Goal: Transaction & Acquisition: Purchase product/service

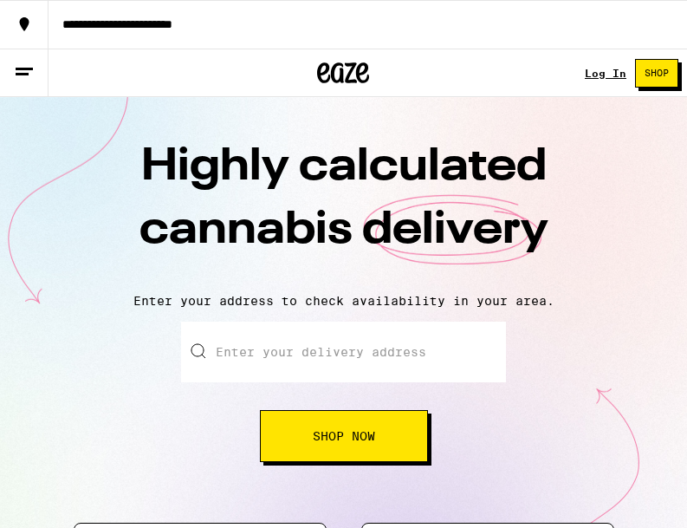
click at [590, 76] on link "Log In" at bounding box center [606, 73] width 42 height 11
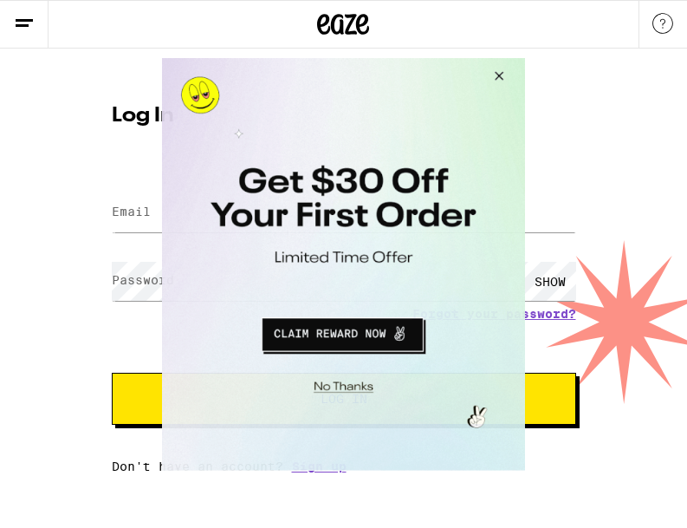
click at [501, 72] on button "Close Modal" at bounding box center [496, 78] width 47 height 42
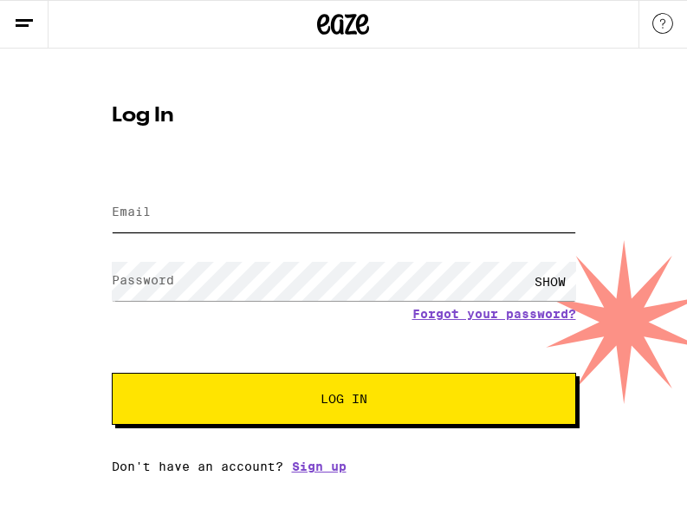
click at [179, 215] on input "Email" at bounding box center [344, 212] width 465 height 39
type input "[EMAIL_ADDRESS][DOMAIN_NAME]"
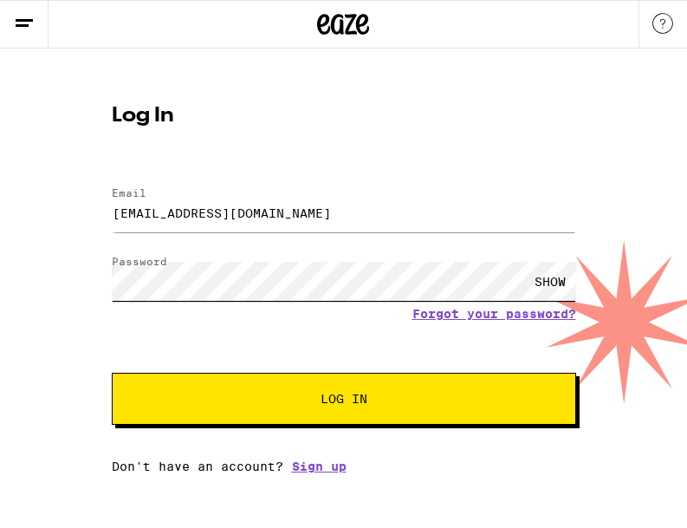
click at [112, 373] on button "Log In" at bounding box center [344, 399] width 465 height 52
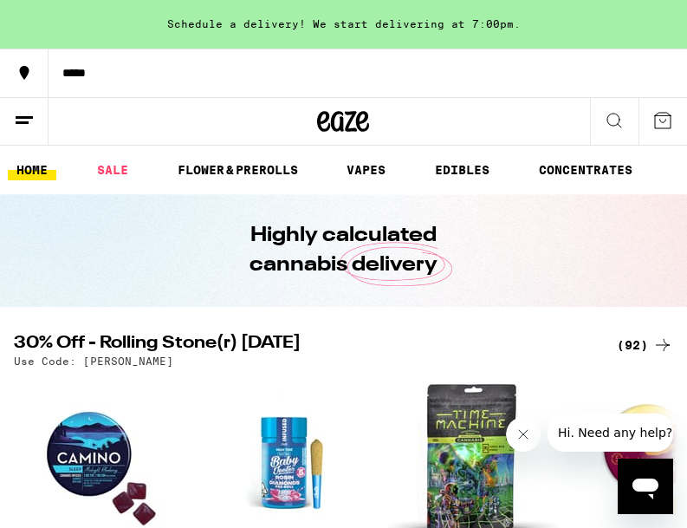
click at [75, 74] on div "*****" at bounding box center [368, 73] width 639 height 12
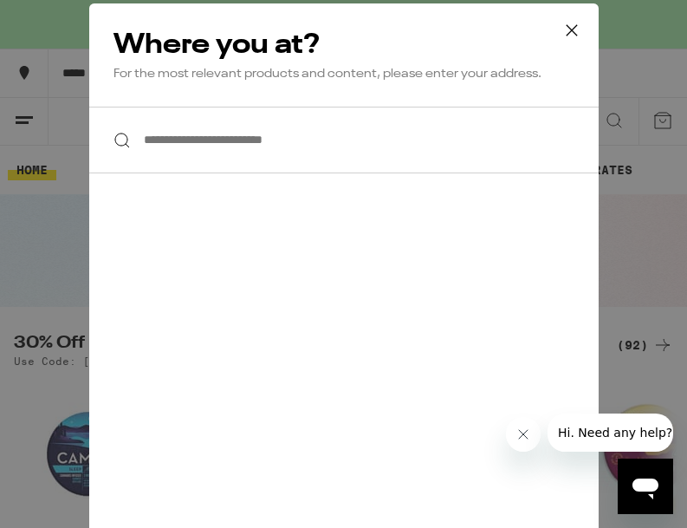
click at [187, 152] on input "**********" at bounding box center [344, 140] width 510 height 67
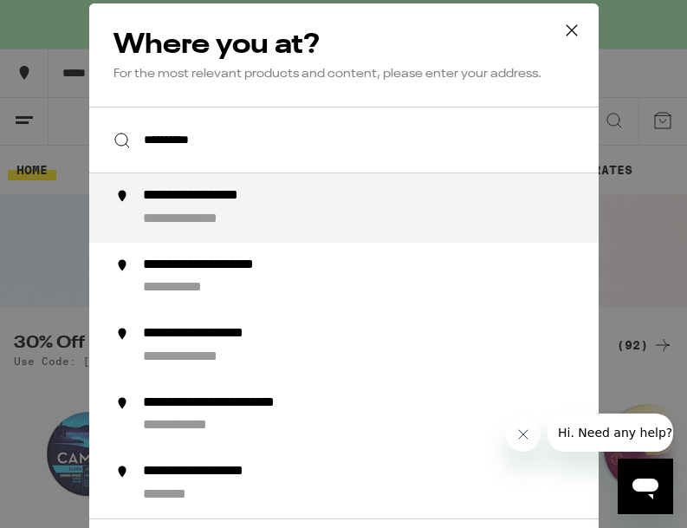
click at [205, 205] on div "**********" at bounding box center [222, 196] width 161 height 18
type input "**********"
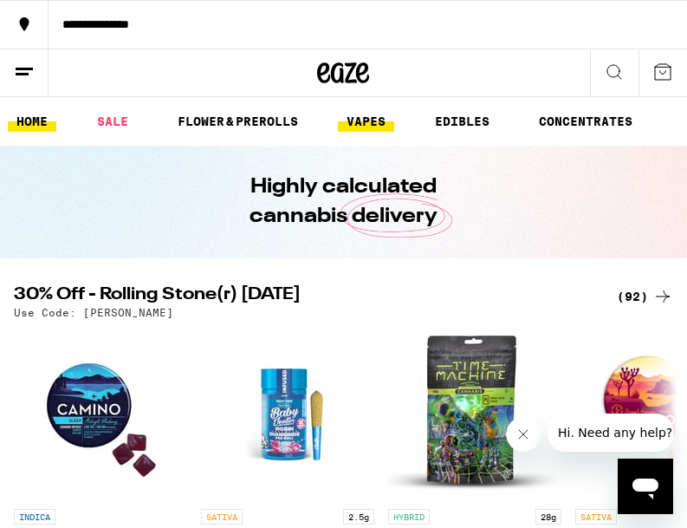
click at [383, 128] on link "VAPES" at bounding box center [366, 121] width 56 height 21
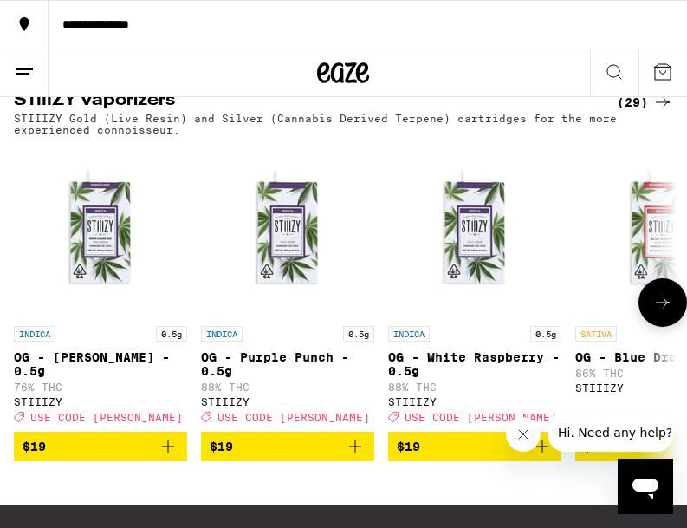
scroll to position [1740, 0]
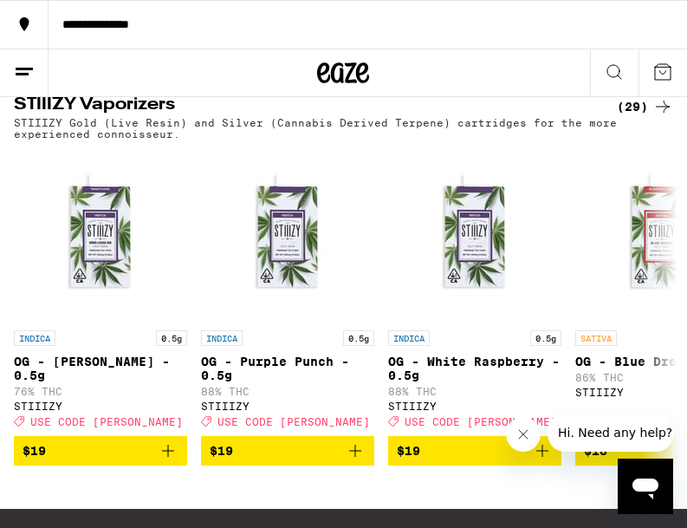
click at [25, 64] on icon at bounding box center [24, 72] width 21 height 21
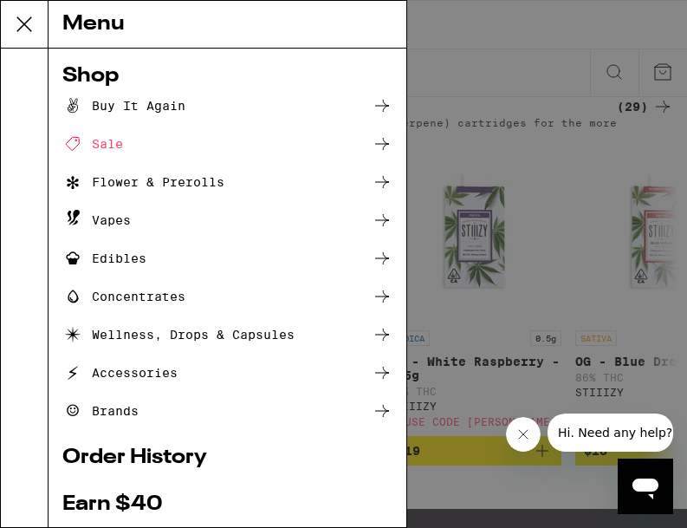
click at [381, 370] on icon at bounding box center [382, 372] width 21 height 21
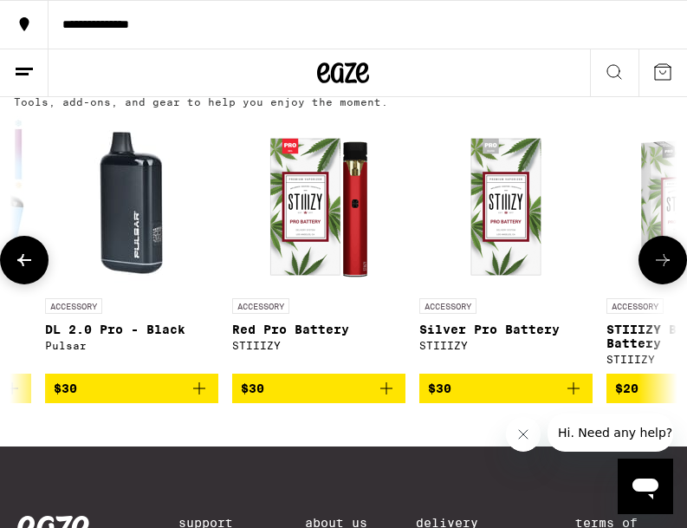
scroll to position [0, 6710]
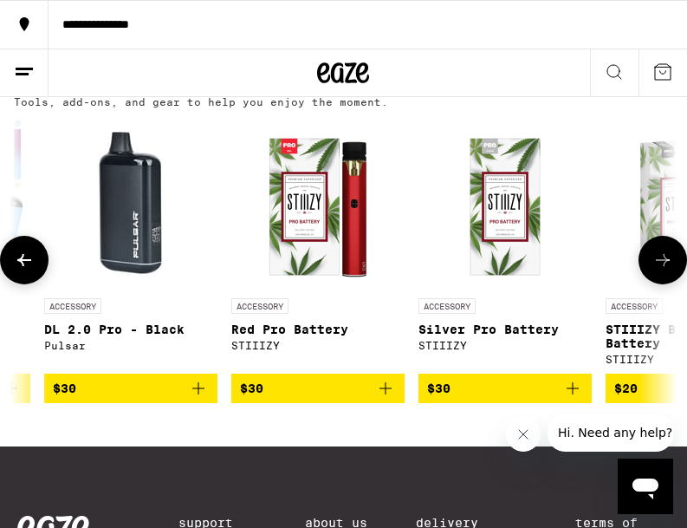
click at [386, 390] on icon "Add to bag" at bounding box center [385, 388] width 21 height 21
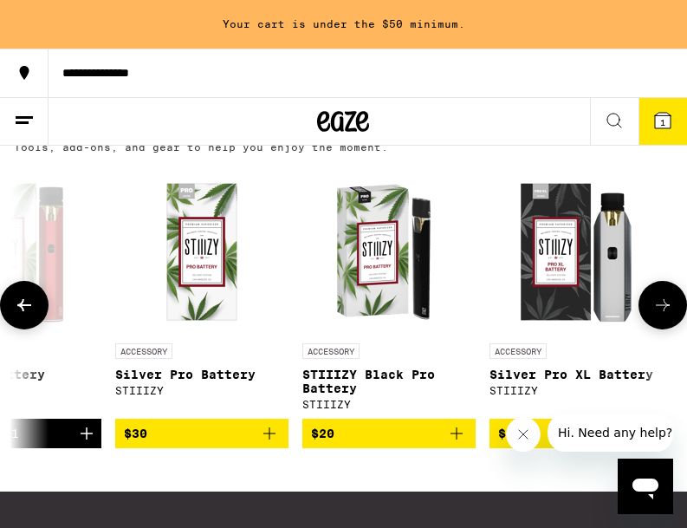
scroll to position [0, 7013]
click at [458, 444] on icon "Add to bag" at bounding box center [456, 433] width 21 height 21
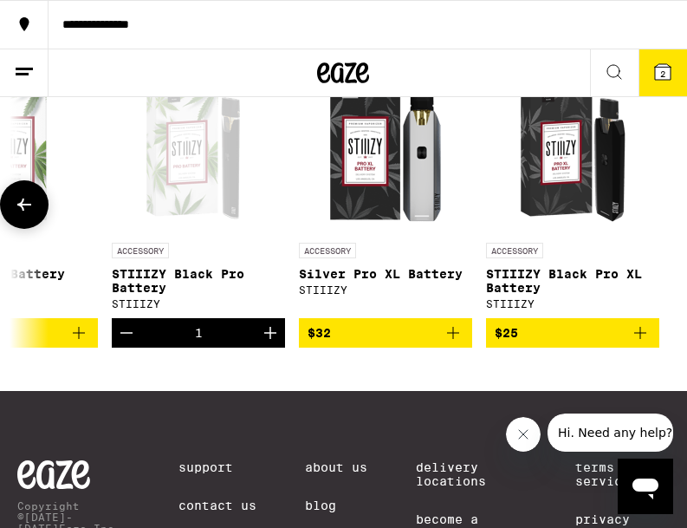
scroll to position [253, 0]
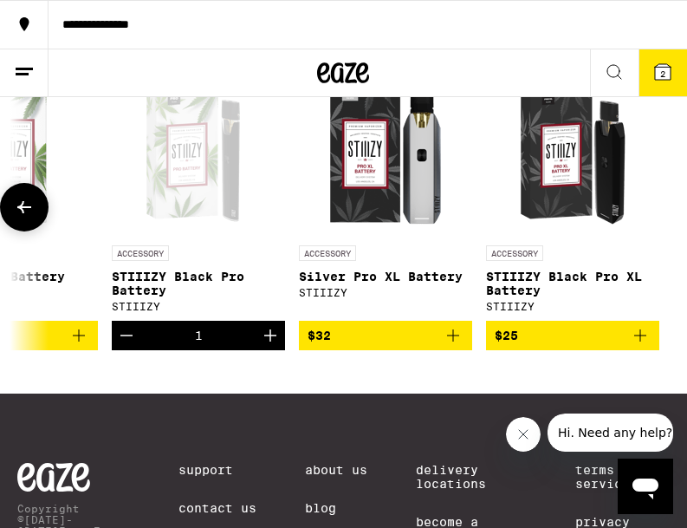
click at [645, 346] on icon "Add to bag" at bounding box center [640, 335] width 21 height 21
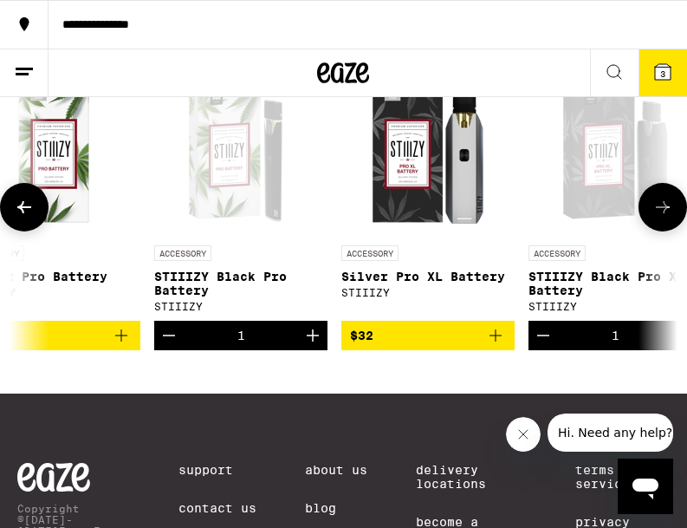
scroll to position [0, 7159]
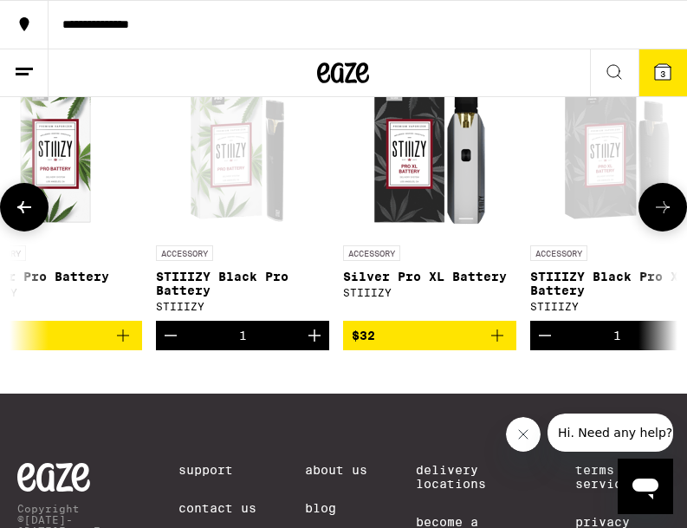
click at [168, 346] on icon "Decrement" at bounding box center [170, 335] width 21 height 21
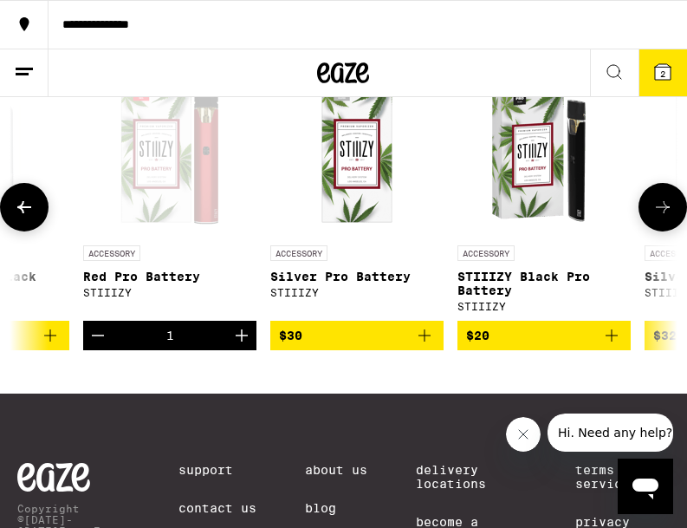
scroll to position [0, 6837]
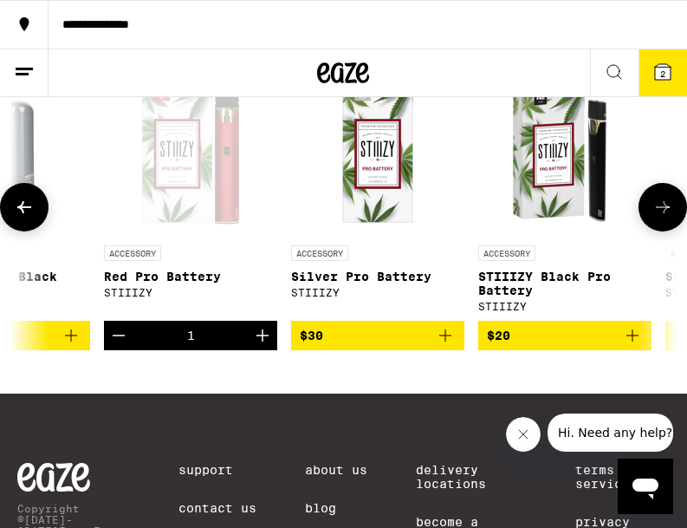
click at [111, 343] on icon "Decrement" at bounding box center [118, 335] width 21 height 21
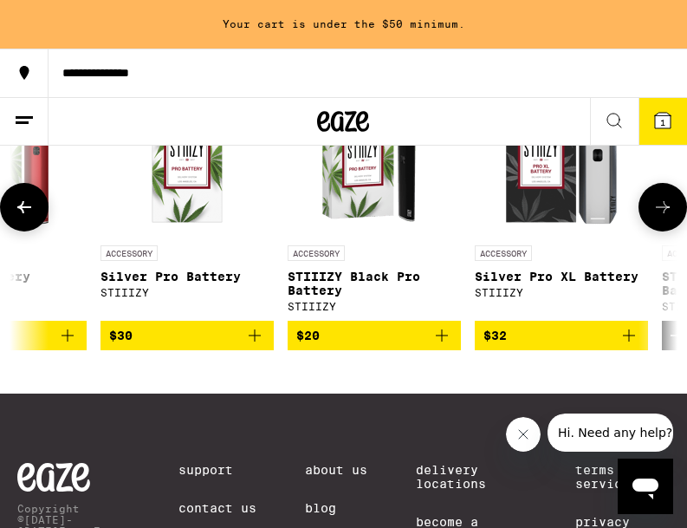
scroll to position [0, 7028]
click at [442, 340] on icon "Add to bag" at bounding box center [442, 335] width 21 height 21
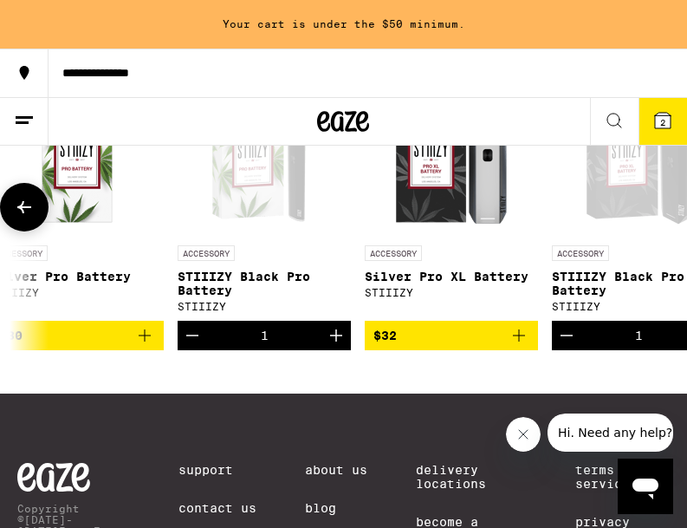
scroll to position [0, 7204]
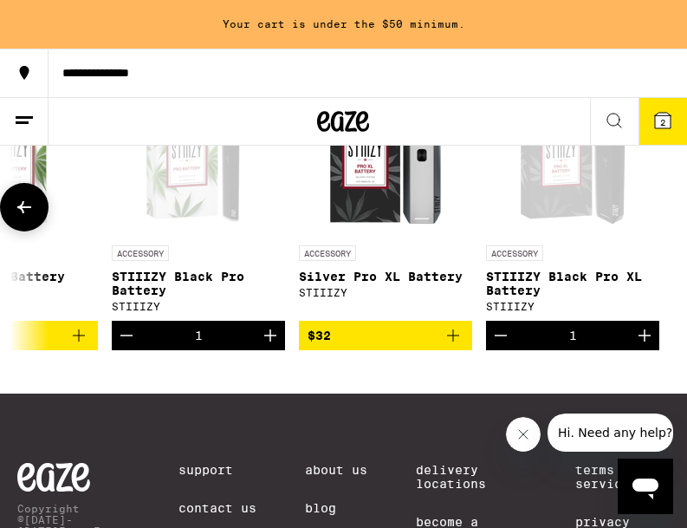
click at [643, 346] on icon "Increment" at bounding box center [644, 335] width 21 height 21
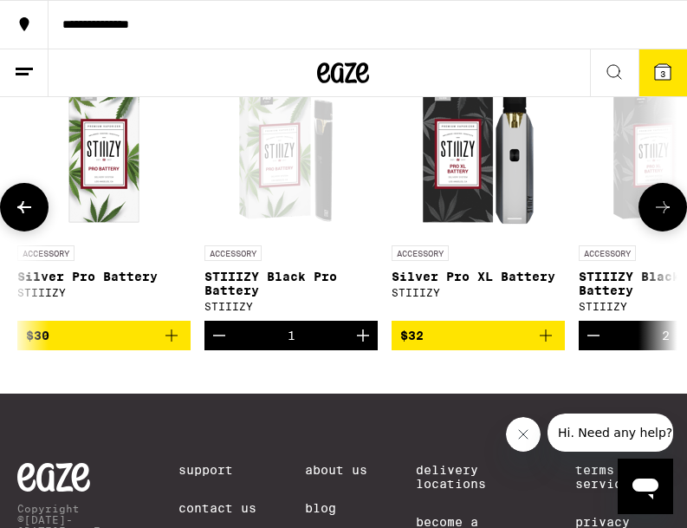
scroll to position [0, 7118]
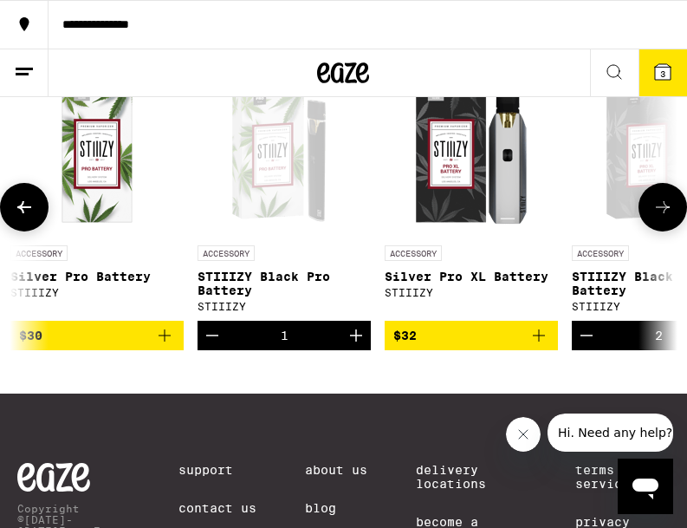
click at [359, 346] on icon "Increment" at bounding box center [356, 335] width 21 height 21
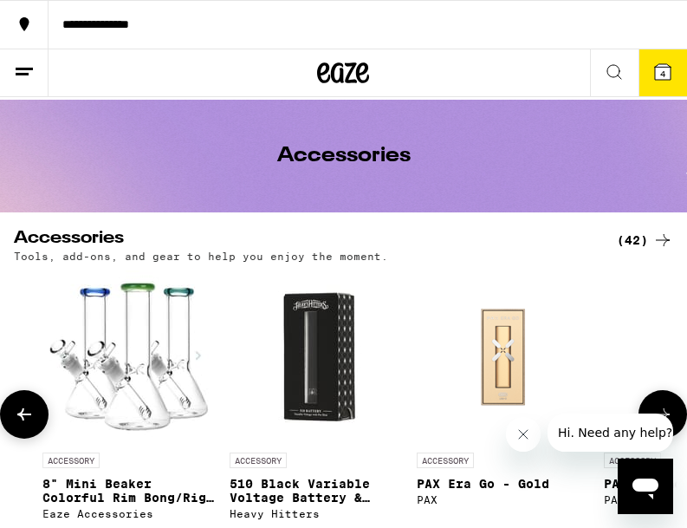
scroll to position [0, 0]
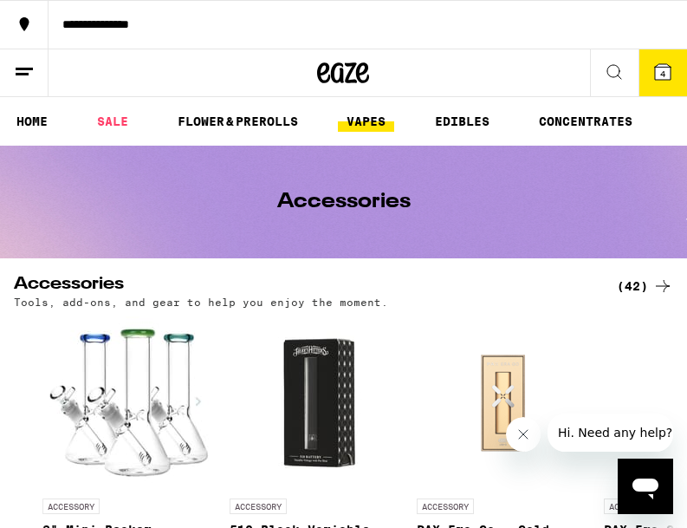
click at [377, 114] on link "VAPES" at bounding box center [366, 121] width 56 height 21
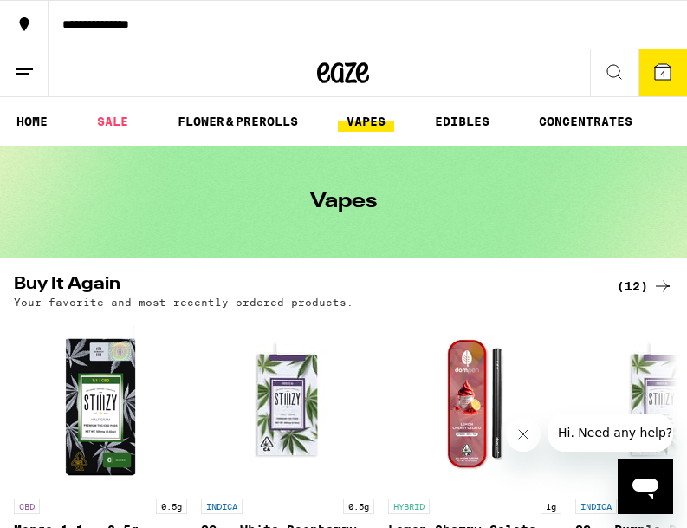
click at [370, 120] on link "VAPES" at bounding box center [366, 121] width 56 height 21
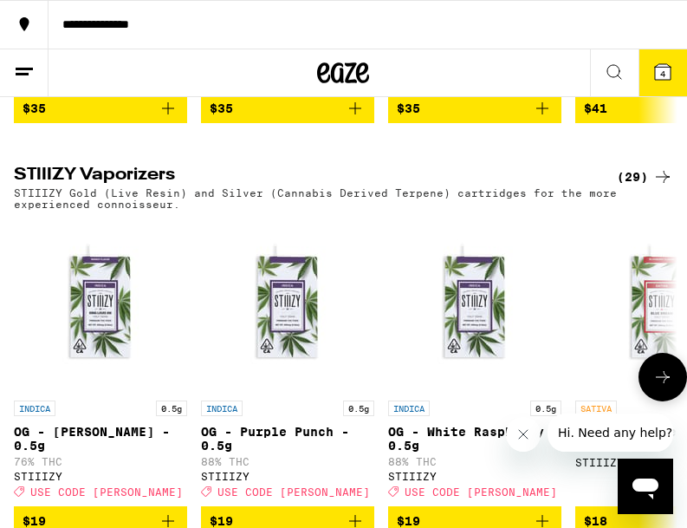
scroll to position [1669, 0]
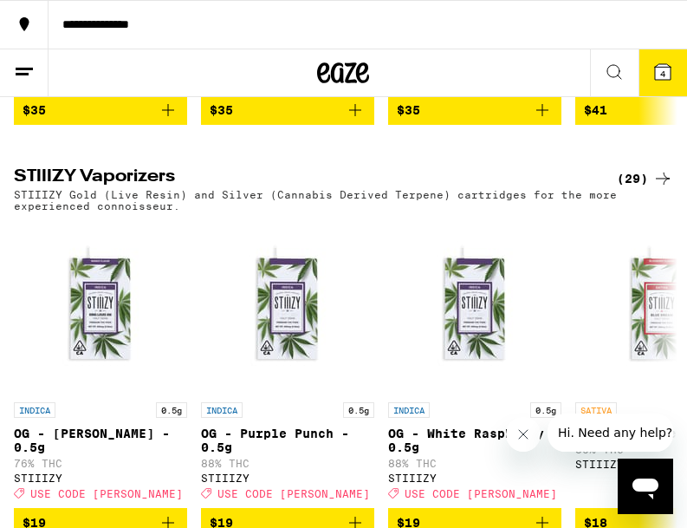
click at [642, 189] on div "(29)" at bounding box center [645, 178] width 56 height 21
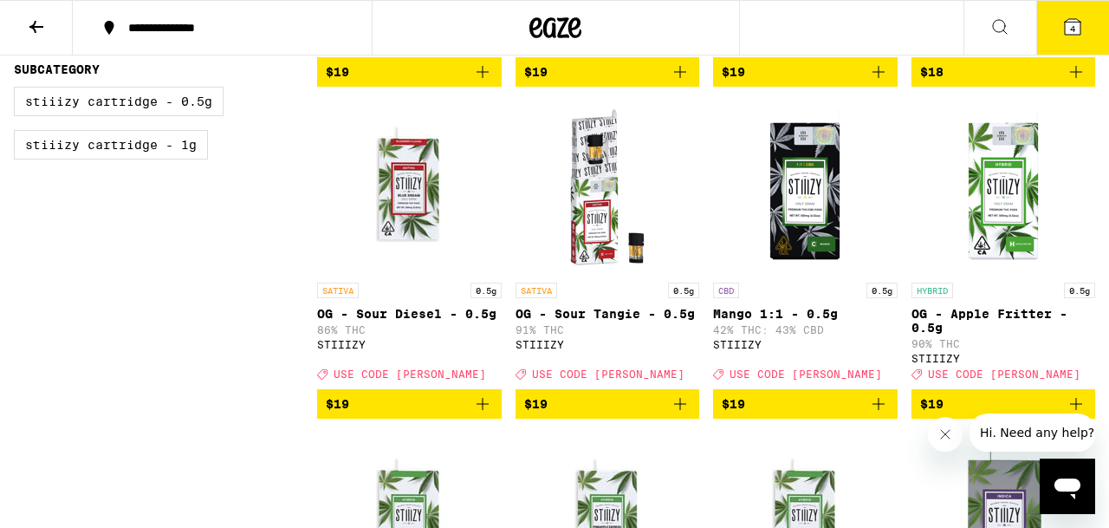
scroll to position [487, 0]
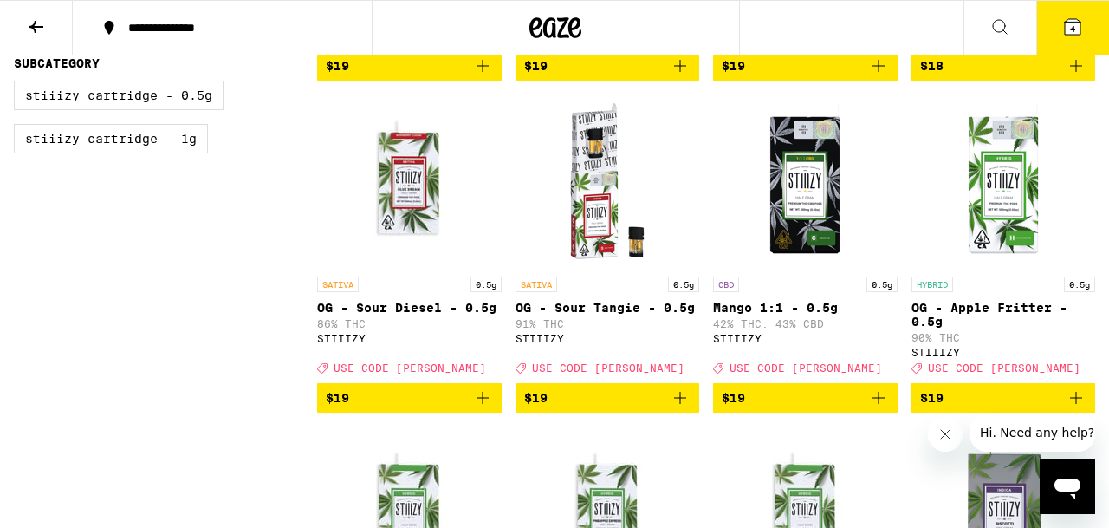
click at [683, 408] on icon "Add to bag" at bounding box center [680, 397] width 21 height 21
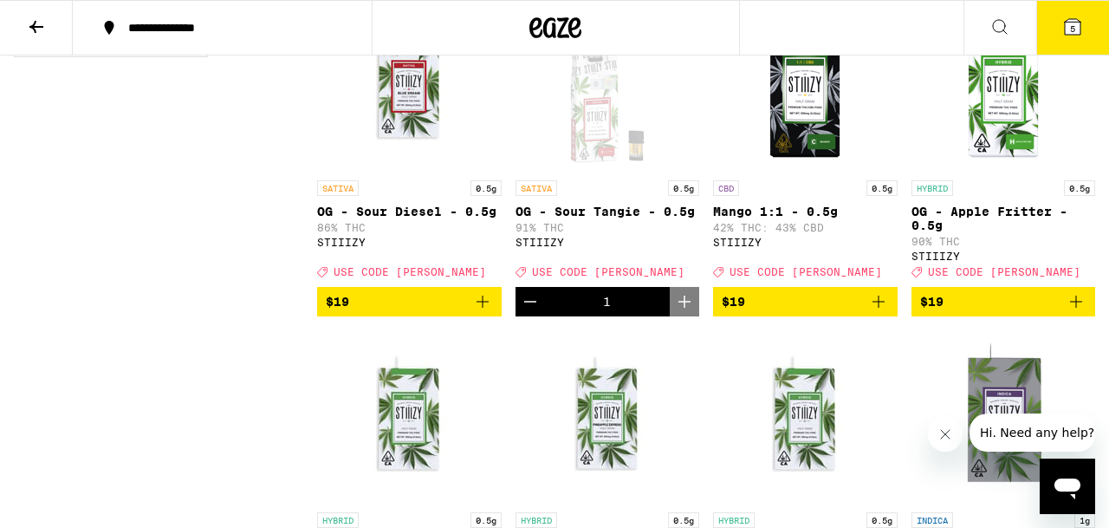
scroll to position [584, 0]
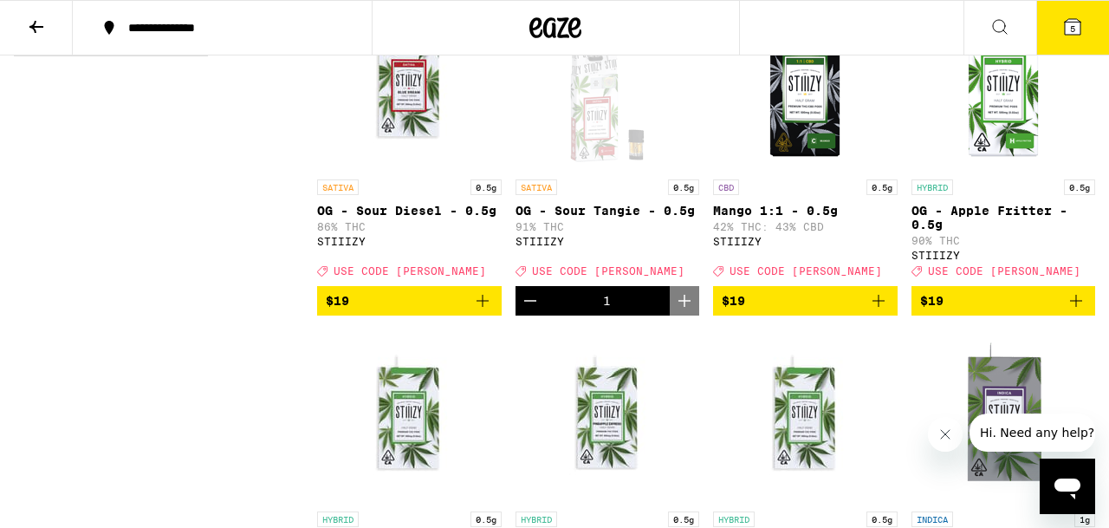
click at [686, 311] on icon "Add to bag" at bounding box center [1076, 300] width 21 height 21
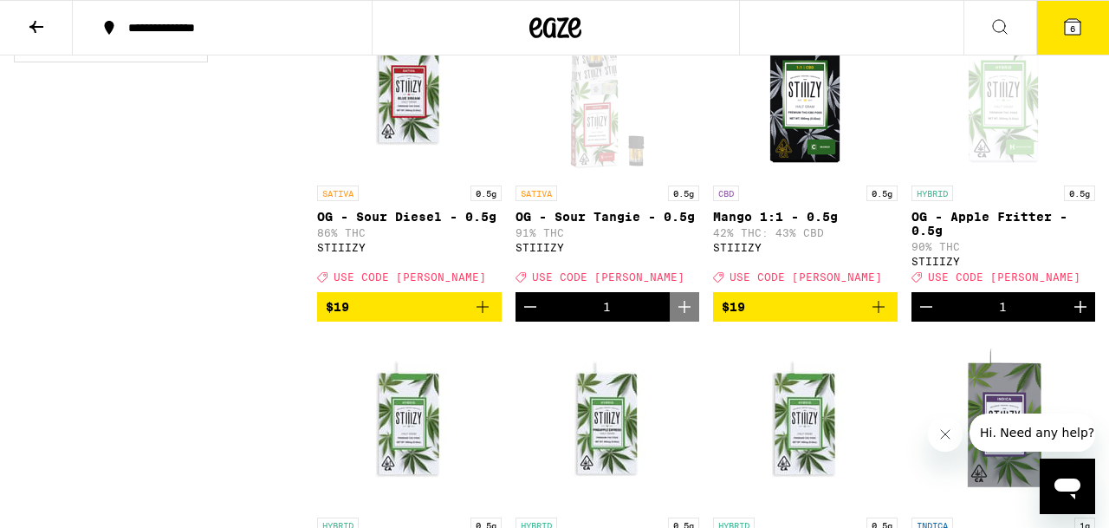
scroll to position [581, 0]
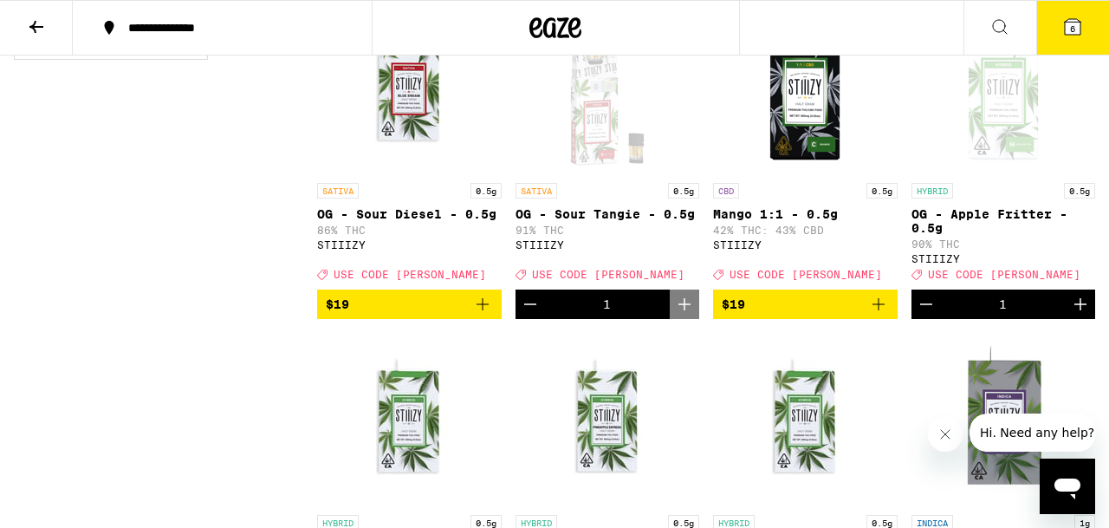
click at [686, 315] on icon "Add to bag" at bounding box center [878, 304] width 21 height 21
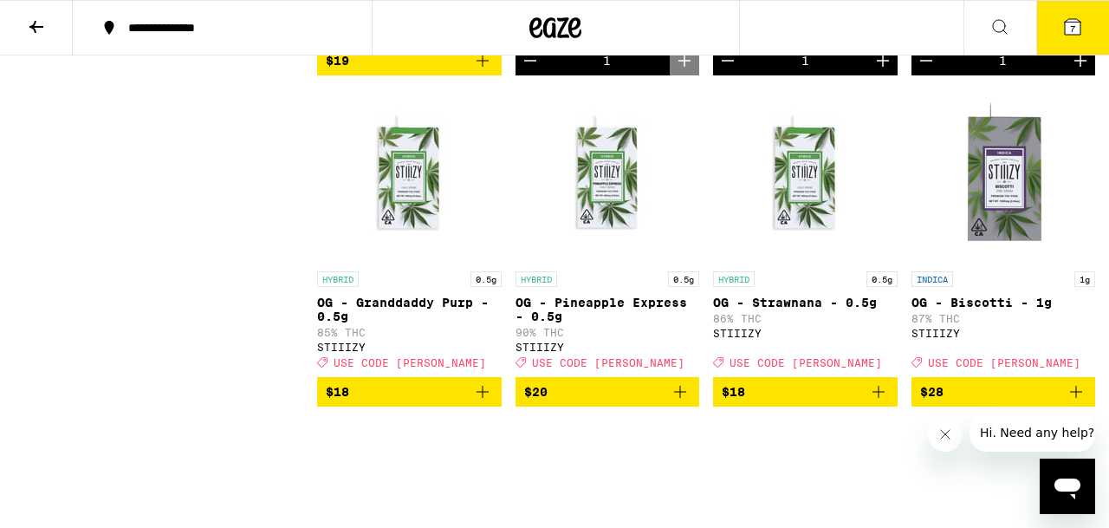
scroll to position [827, 0]
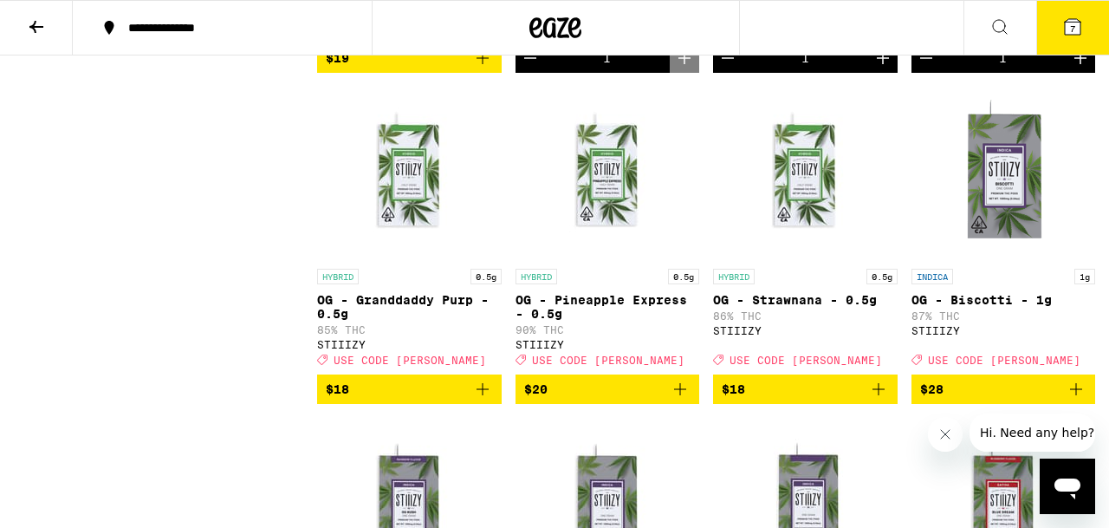
click at [679, 400] on icon "Add to bag" at bounding box center [680, 389] width 21 height 21
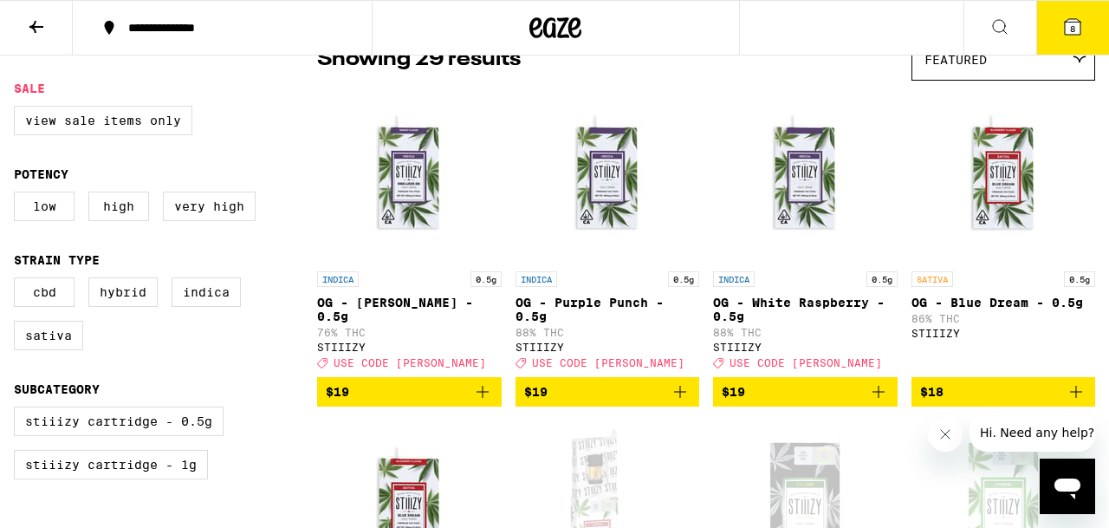
scroll to position [169, 0]
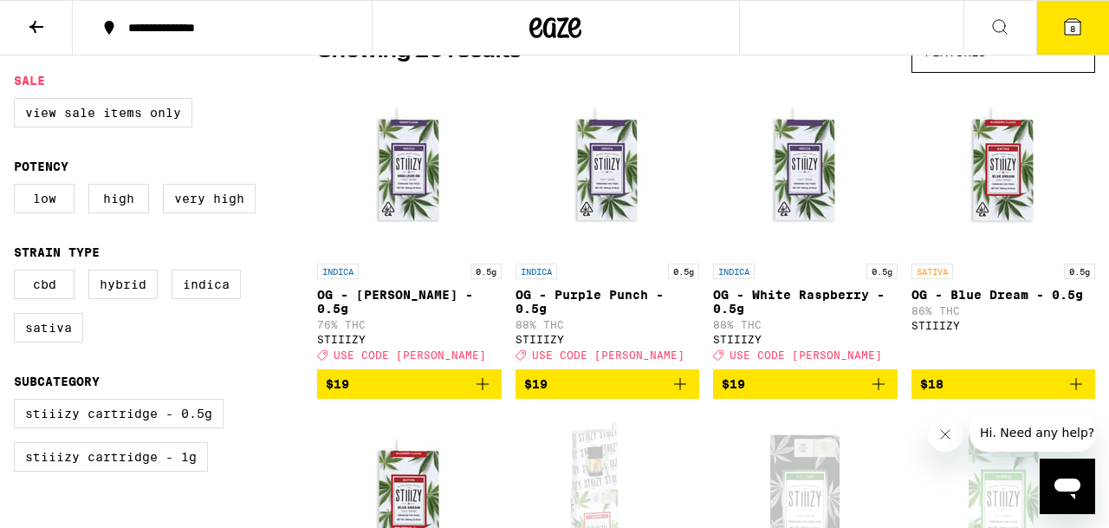
click at [686, 390] on icon "Add to bag" at bounding box center [879, 384] width 12 height 12
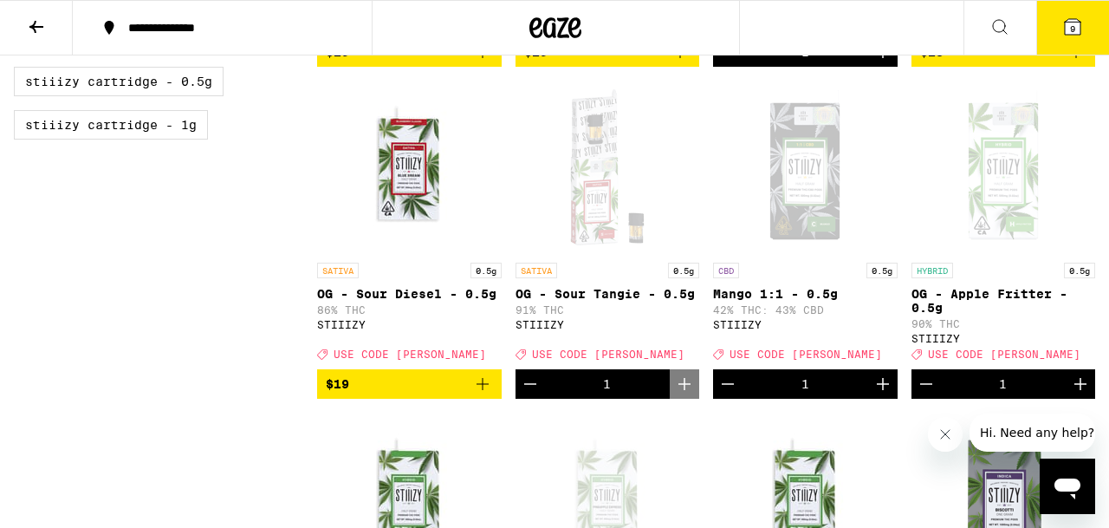
scroll to position [489, 0]
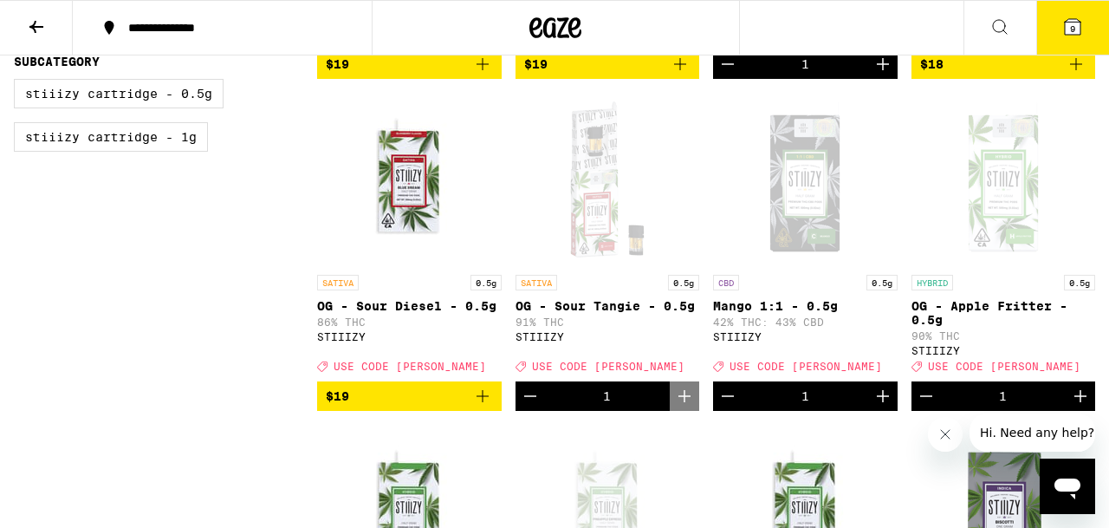
click at [686, 407] on icon "Increment" at bounding box center [883, 396] width 21 height 21
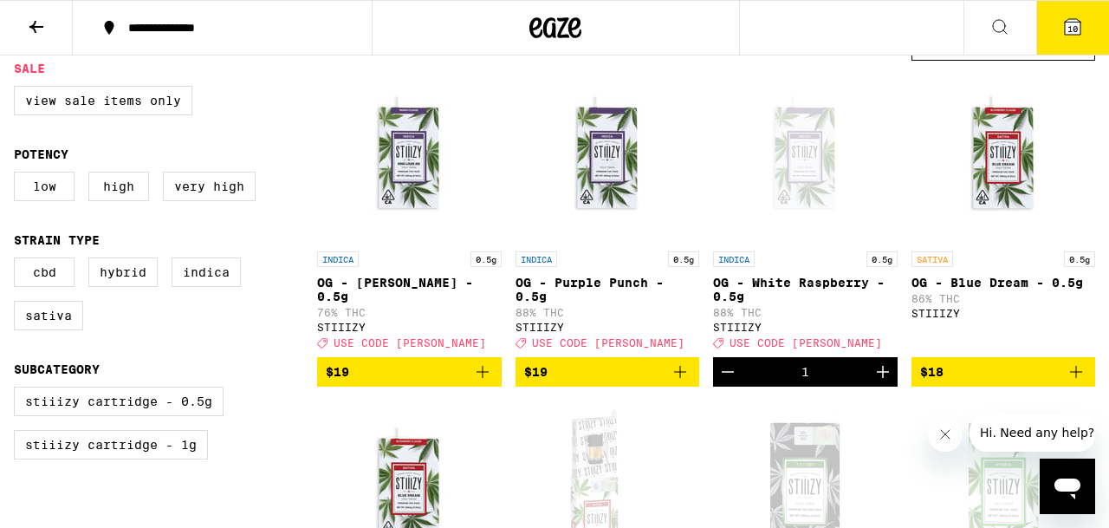
scroll to position [127, 0]
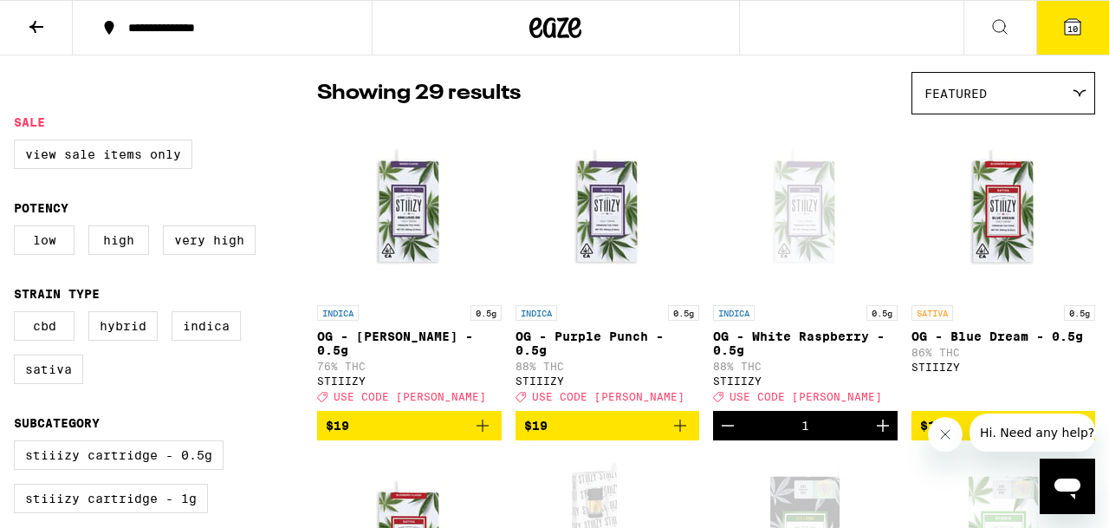
click at [686, 32] on span "10" at bounding box center [1073, 28] width 10 height 10
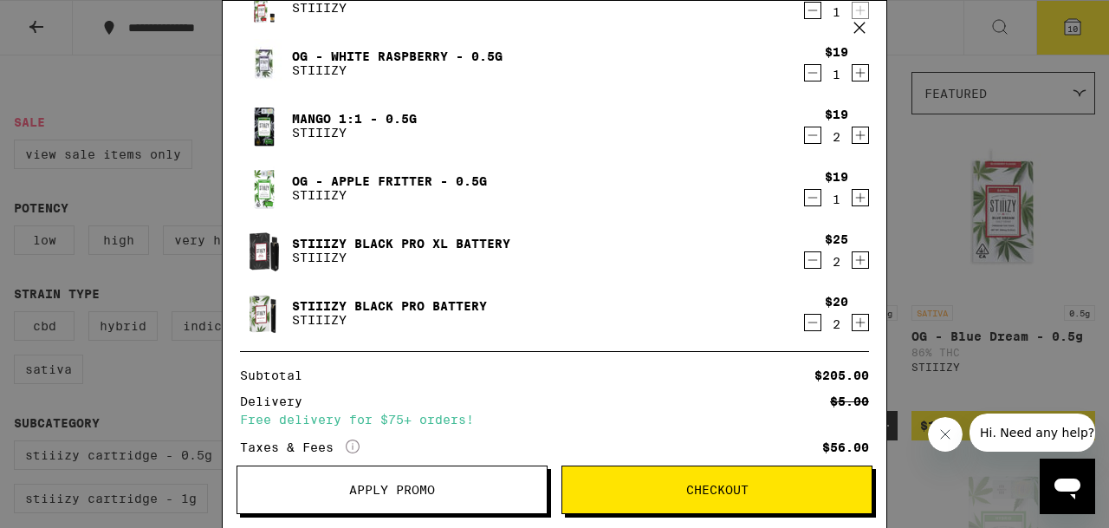
scroll to position [261, 0]
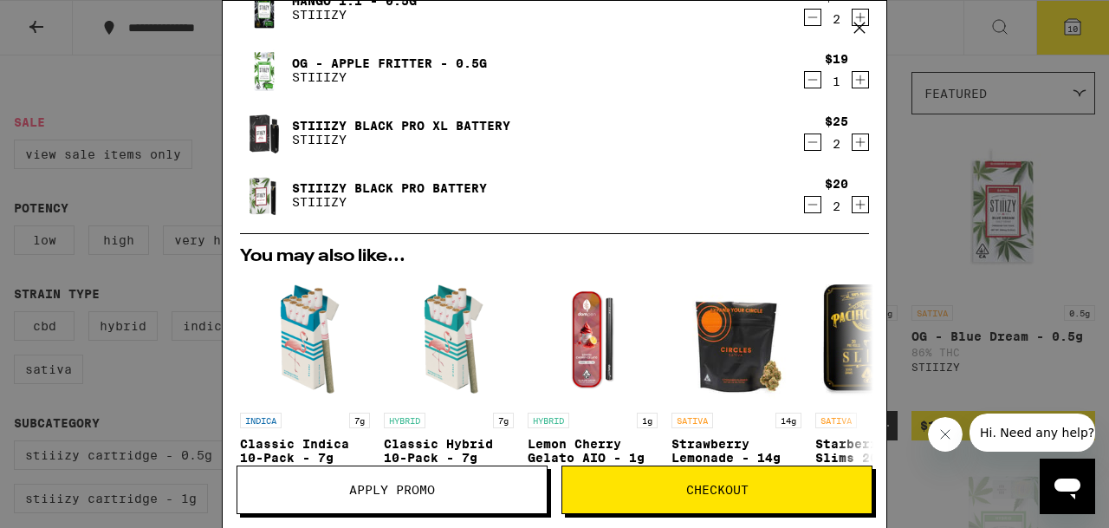
click at [384, 488] on span "Apply Promo" at bounding box center [392, 490] width 86 height 12
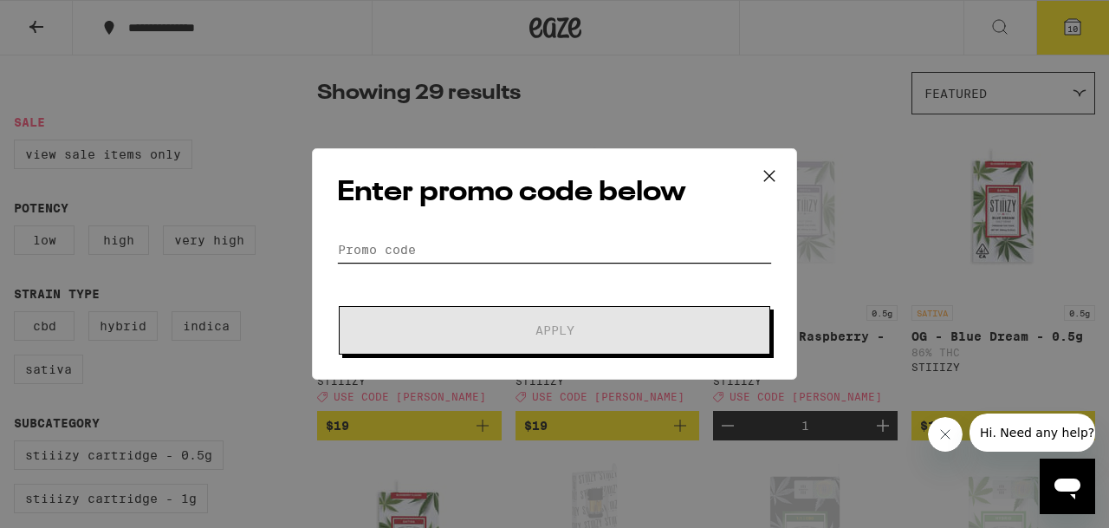
click at [416, 247] on input "Promo Code" at bounding box center [554, 250] width 435 height 26
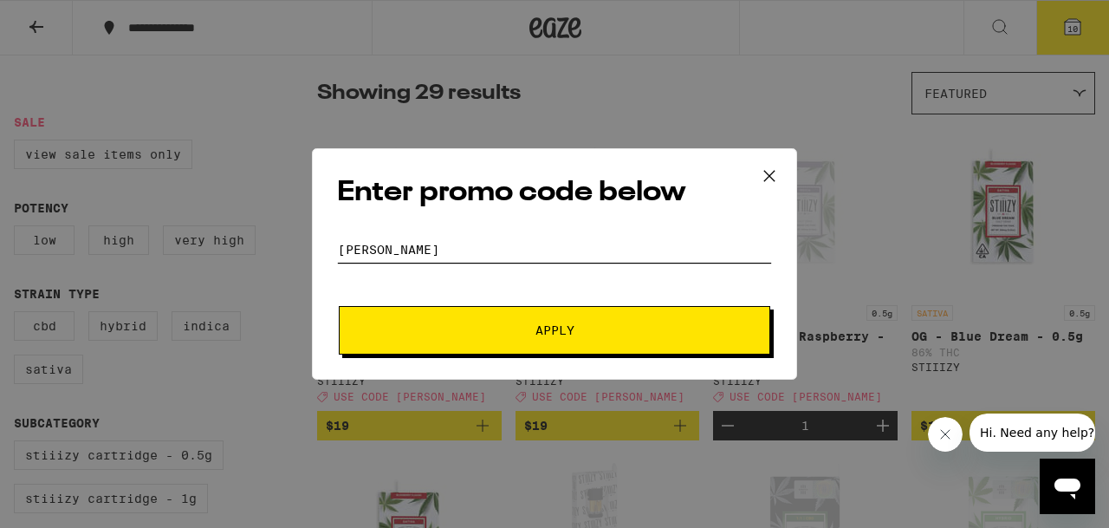
type input "[PERSON_NAME]"
click at [339, 306] on button "Apply" at bounding box center [555, 330] width 432 height 49
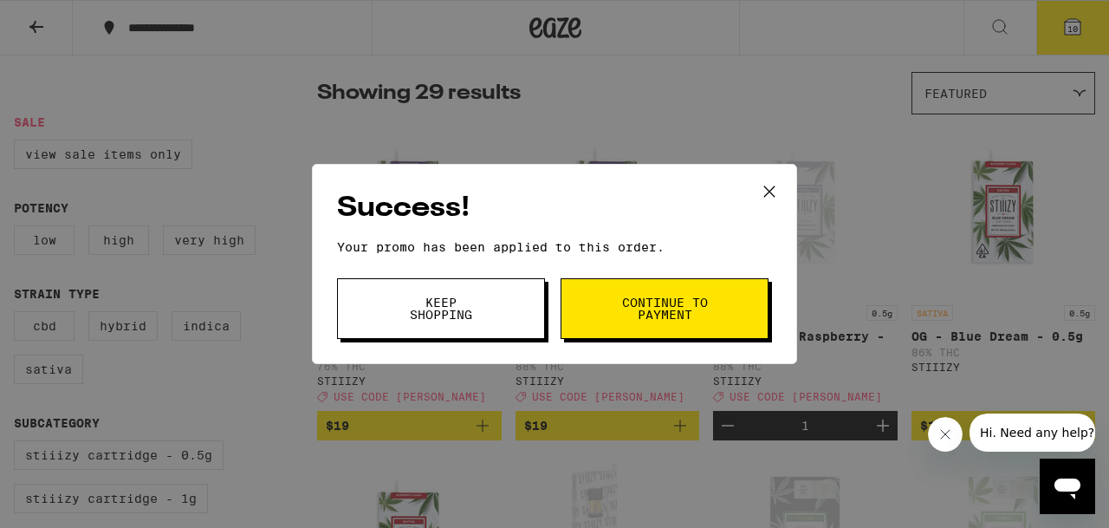
click at [400, 309] on span "Keep Shopping" at bounding box center [441, 308] width 88 height 24
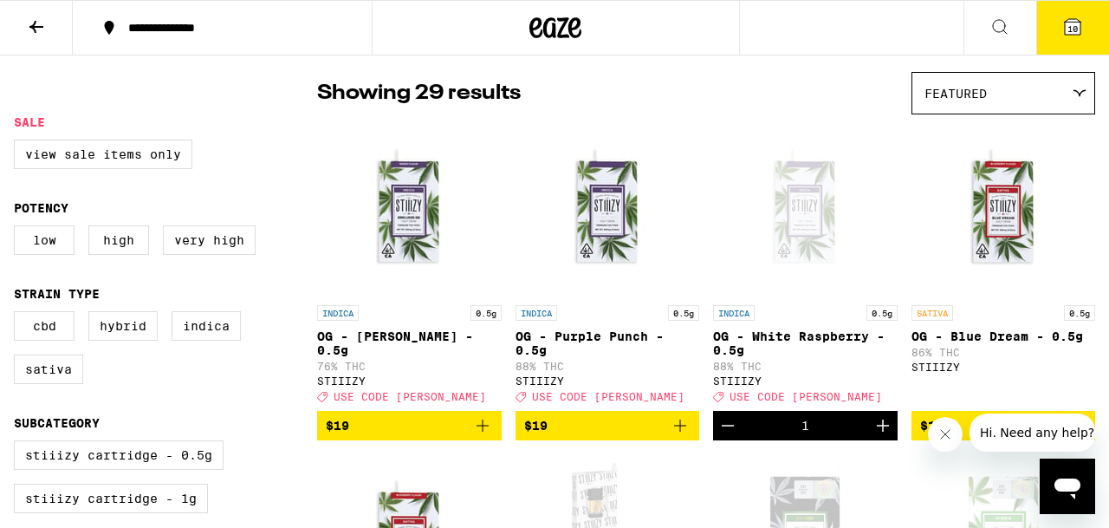
click at [686, 36] on icon at bounding box center [1073, 26] width 21 height 21
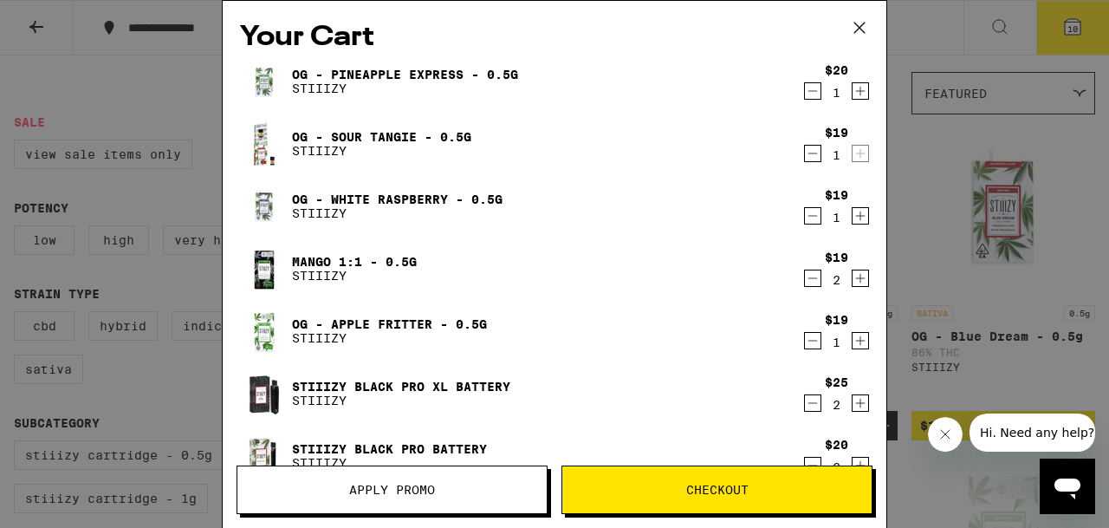
click at [686, 29] on icon at bounding box center [860, 28] width 26 height 26
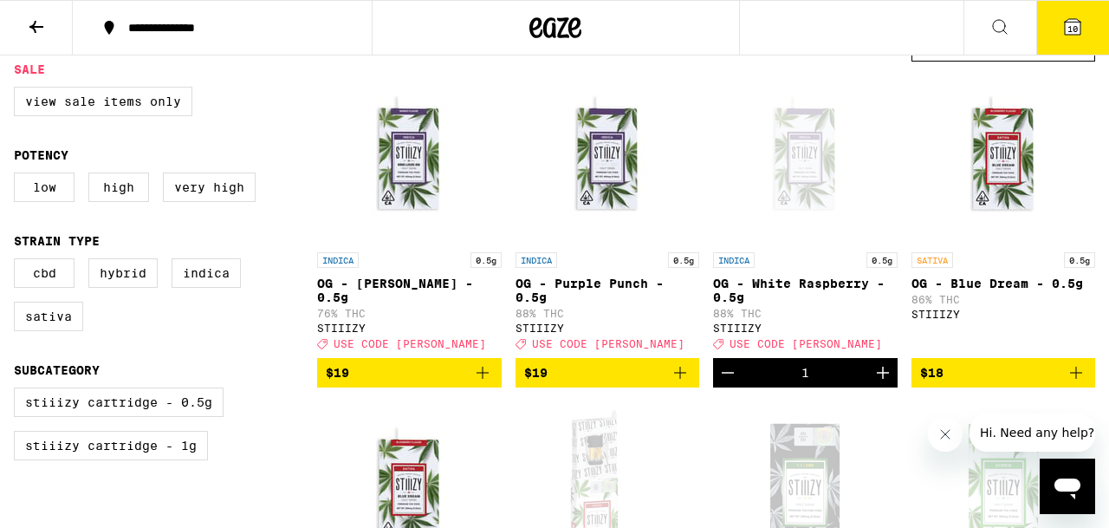
scroll to position [178, 0]
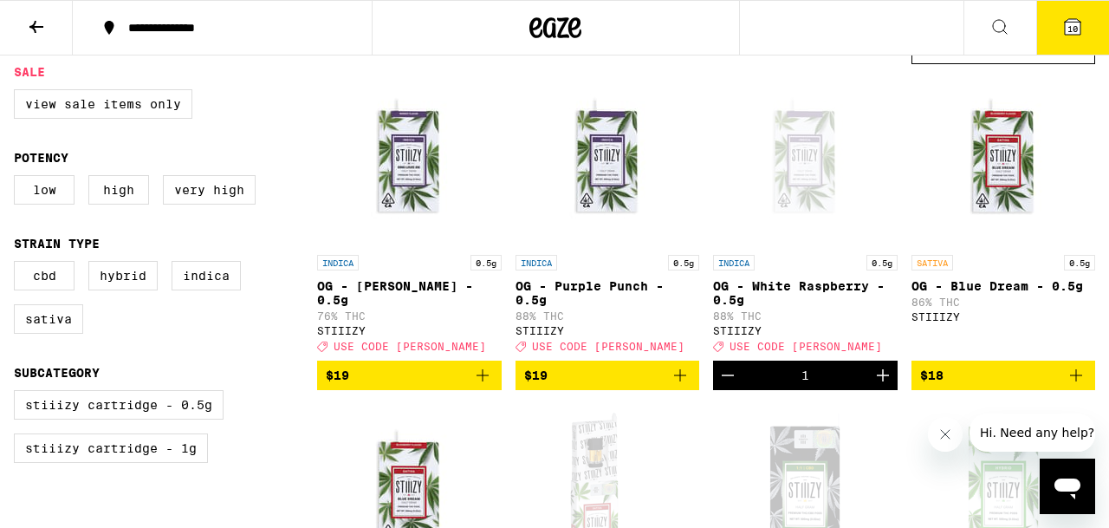
click at [686, 386] on icon "Add to bag" at bounding box center [680, 375] width 21 height 21
